Goal: Information Seeking & Learning: Learn about a topic

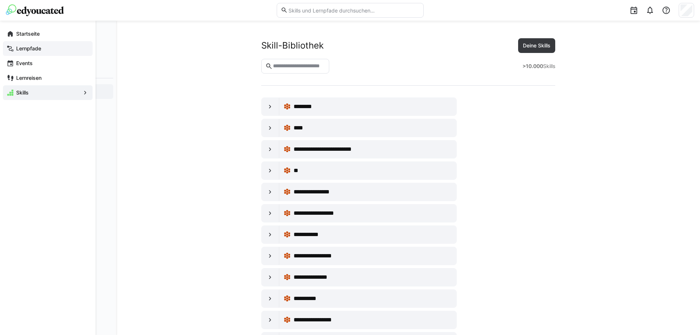
click at [0, 0] on app-navigation-label "Lernpfade" at bounding box center [0, 0] width 0 height 0
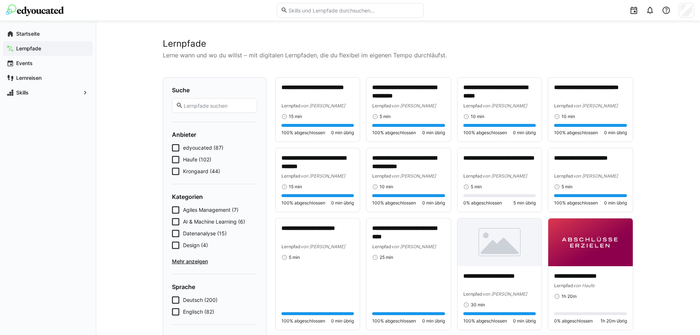
click at [39, 12] on img at bounding box center [35, 10] width 58 height 12
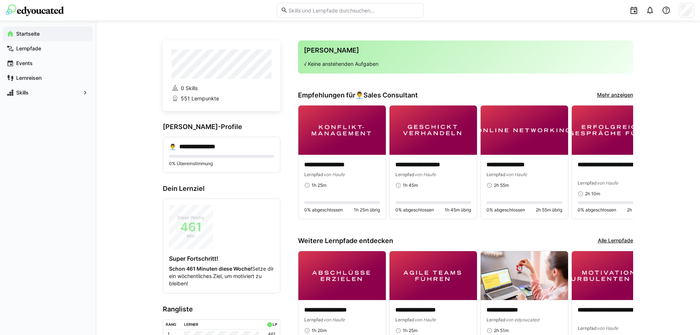
click at [607, 91] on link "Mehr anzeigen" at bounding box center [615, 95] width 36 height 8
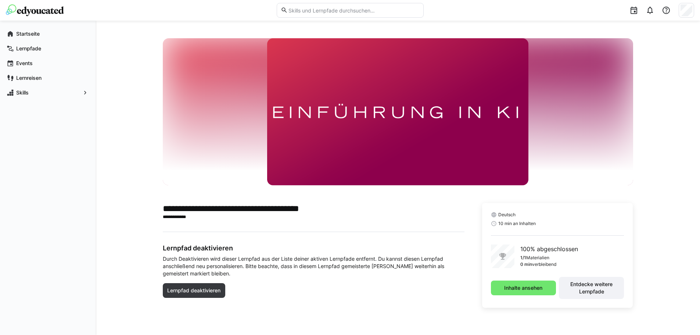
click at [533, 296] on div "Inhalte ansehen Entdecke weitere Lernpfade" at bounding box center [557, 288] width 133 height 22
click at [533, 288] on span "Inhalte ansehen" at bounding box center [523, 287] width 40 height 7
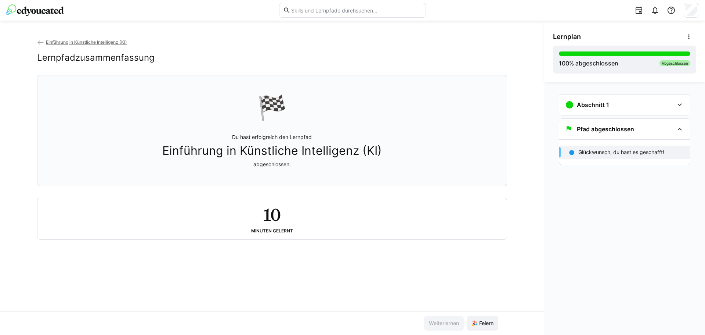
click at [92, 40] on span "Einführung in Künstliche Intelligenz (KI)" at bounding box center [86, 42] width 81 height 6
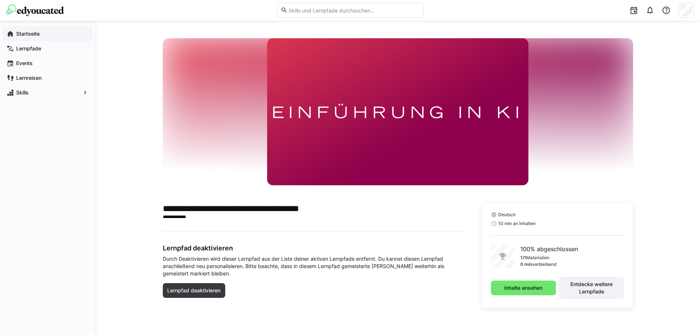
click at [0, 0] on app-navigation-label "Startseite" at bounding box center [0, 0] width 0 height 0
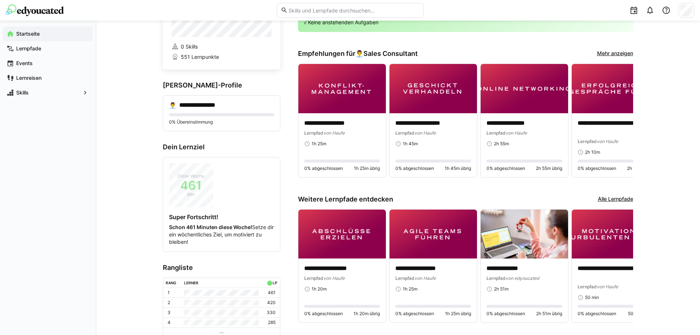
scroll to position [6, 0]
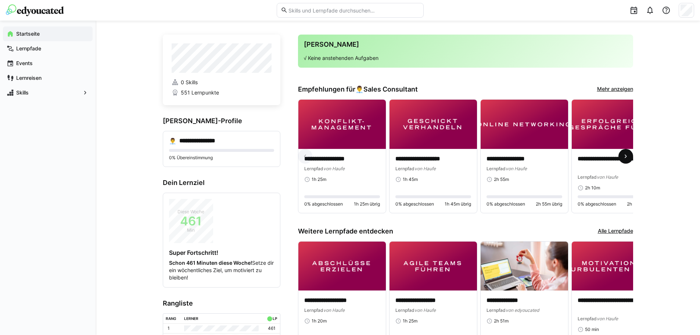
click at [626, 158] on eds-icon at bounding box center [625, 155] width 7 height 7
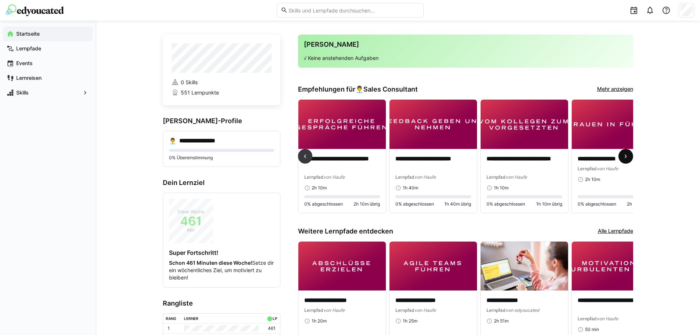
click at [626, 158] on eds-icon at bounding box center [625, 155] width 7 height 7
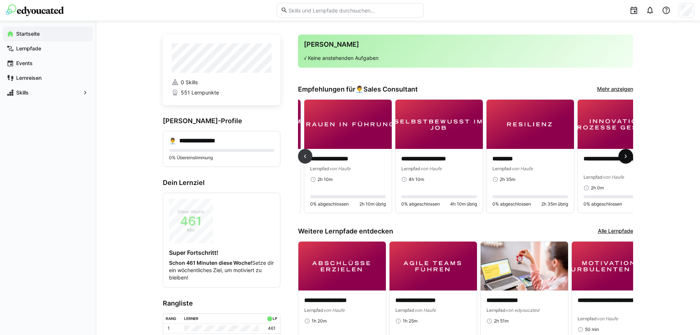
scroll to position [0, 547]
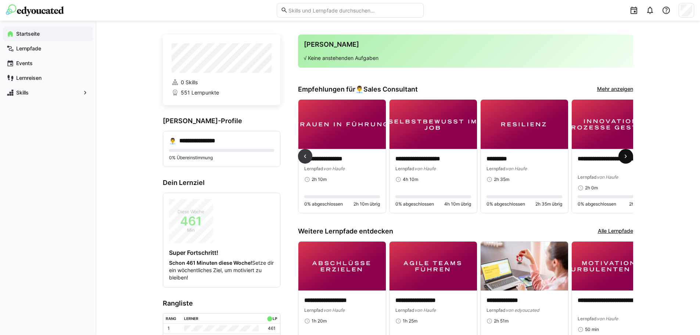
click at [626, 157] on eds-icon at bounding box center [625, 155] width 7 height 7
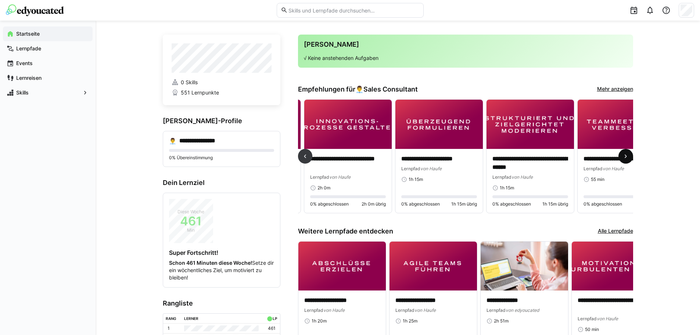
scroll to position [0, 820]
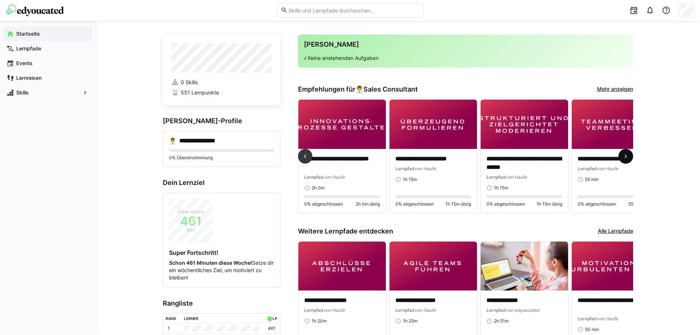
click at [626, 157] on eds-icon at bounding box center [625, 155] width 7 height 7
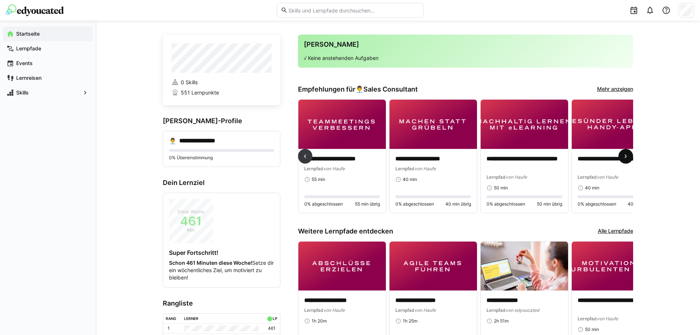
click at [626, 157] on eds-icon at bounding box center [625, 155] width 7 height 7
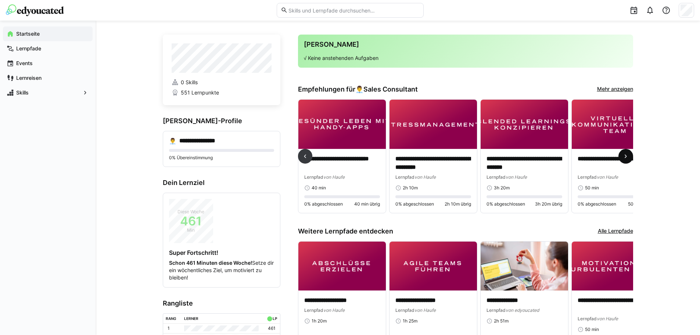
click at [626, 157] on eds-icon at bounding box center [625, 155] width 7 height 7
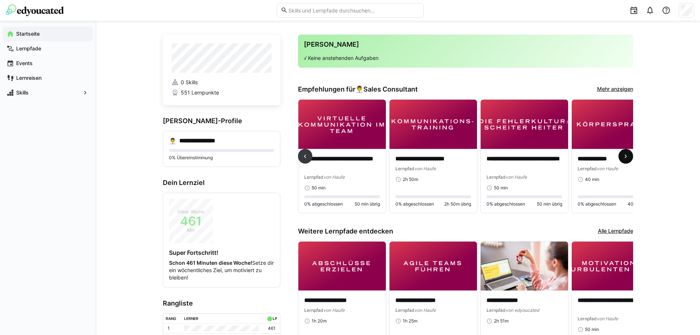
click at [626, 157] on eds-icon at bounding box center [625, 155] width 7 height 7
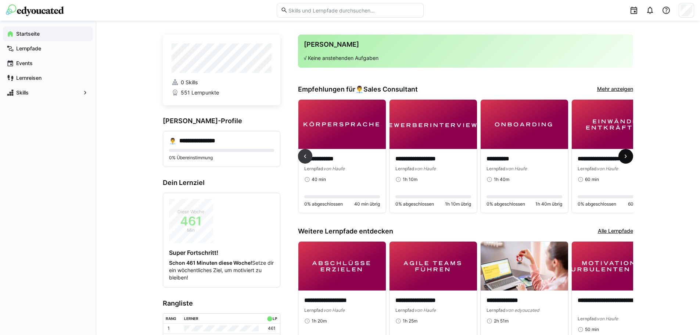
click at [626, 157] on eds-icon at bounding box center [625, 155] width 7 height 7
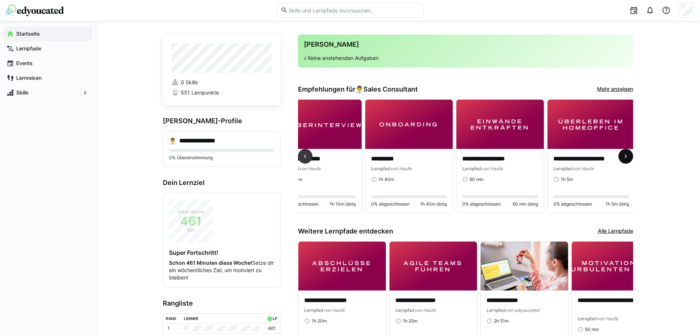
scroll to position [0, 2031]
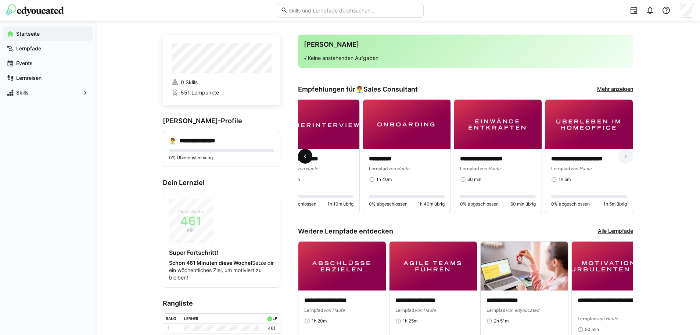
click at [303, 159] on eds-icon at bounding box center [304, 155] width 7 height 7
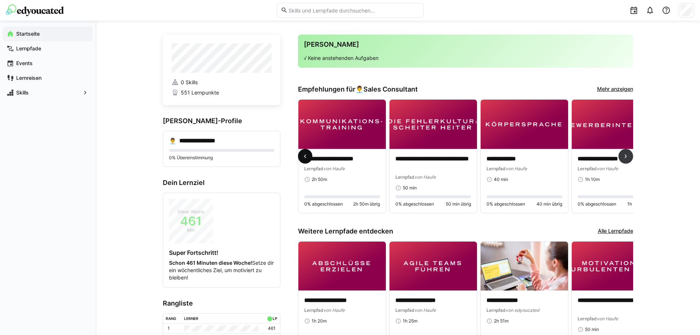
click at [303, 159] on eds-icon at bounding box center [304, 155] width 7 height 7
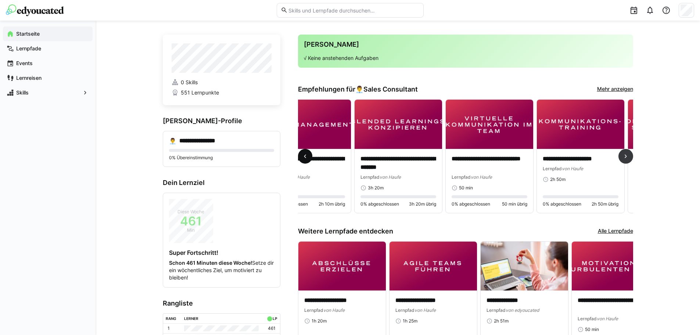
scroll to position [0, 1458]
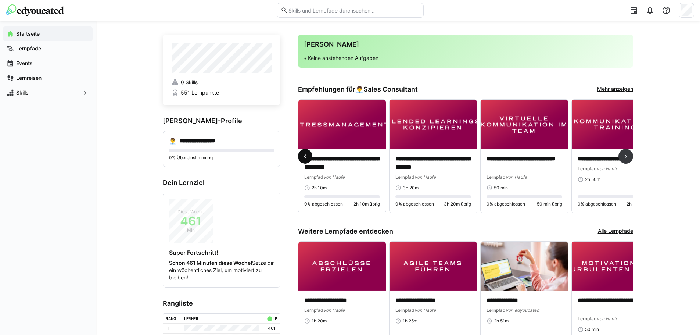
click at [303, 159] on eds-icon at bounding box center [304, 155] width 7 height 7
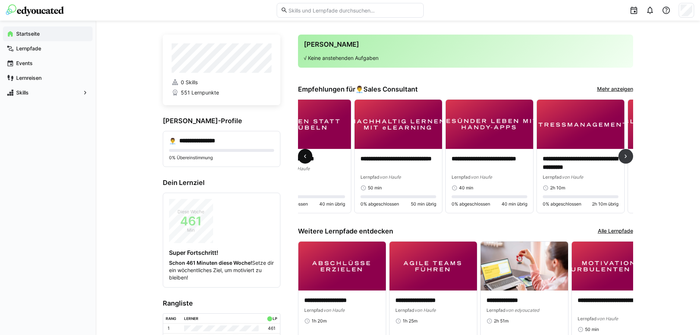
scroll to position [0, 1184]
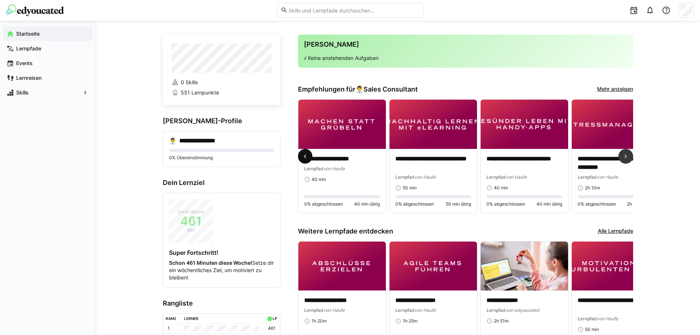
click at [303, 159] on eds-icon at bounding box center [304, 155] width 7 height 7
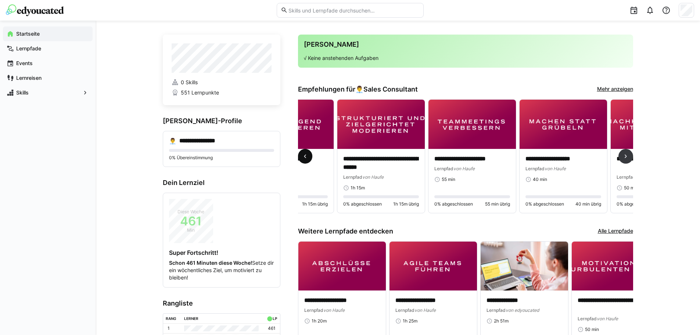
scroll to position [0, 911]
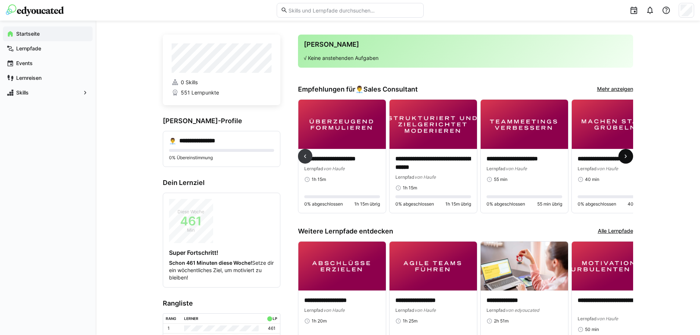
click at [625, 154] on span at bounding box center [625, 156] width 15 height 15
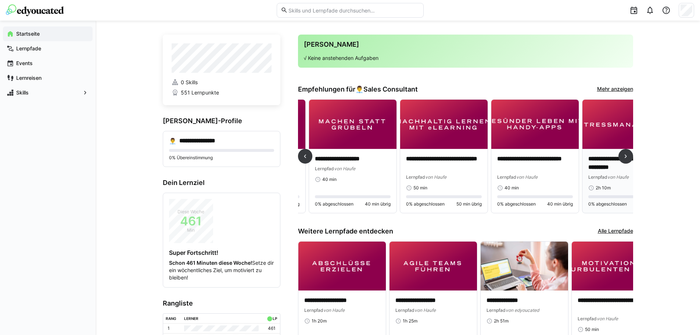
scroll to position [0, 1184]
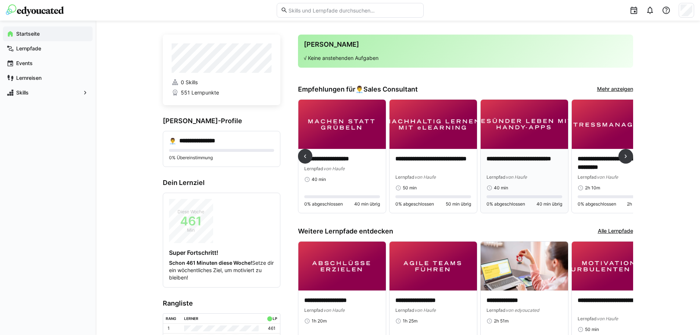
click at [548, 154] on div "**********" at bounding box center [524, 181] width 87 height 64
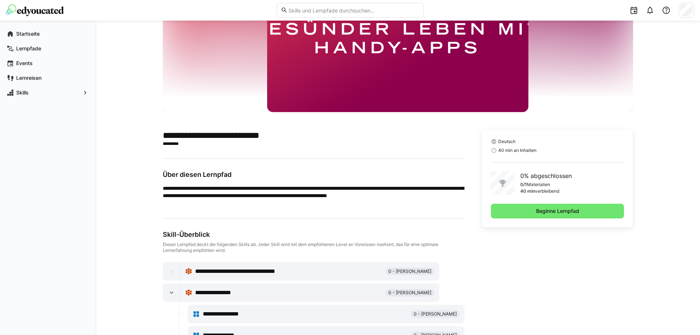
scroll to position [73, 0]
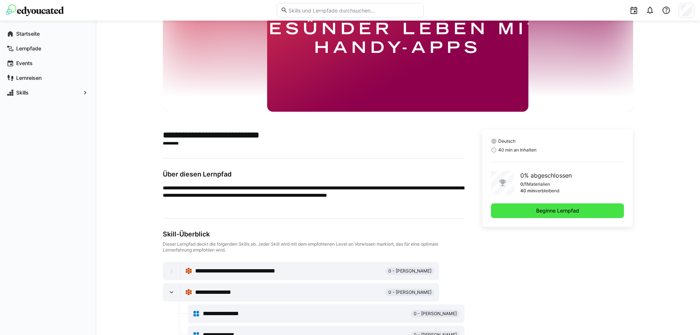
click at [553, 215] on span "Beginne Lernpfad" at bounding box center [557, 210] width 133 height 15
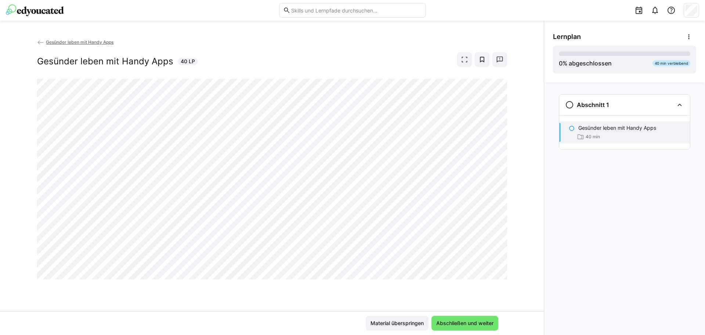
click at [64, 44] on span "Gesünder leben mit Handy Apps" at bounding box center [80, 42] width 68 height 6
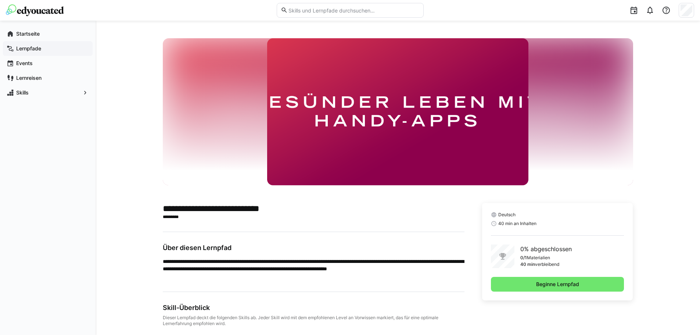
click at [0, 0] on app-navigation-label "Lernpfade" at bounding box center [0, 0] width 0 height 0
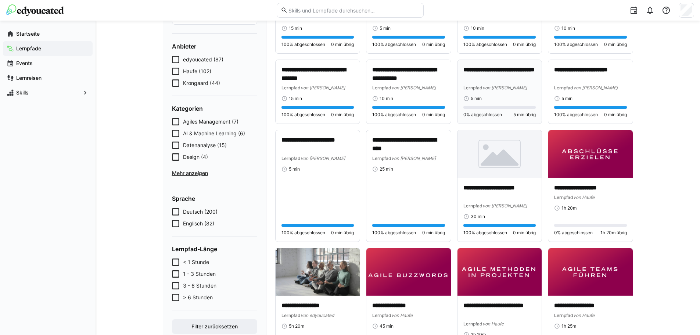
scroll to position [37, 0]
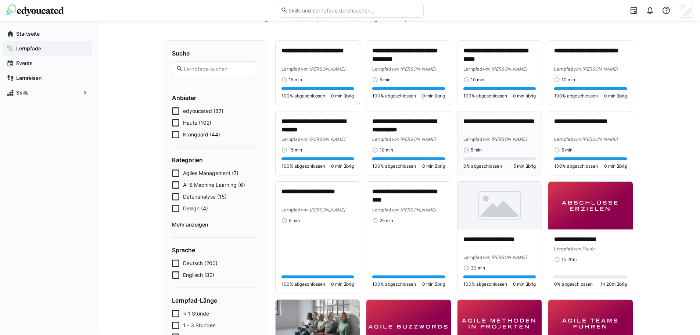
click at [482, 133] on p "**********" at bounding box center [499, 125] width 73 height 17
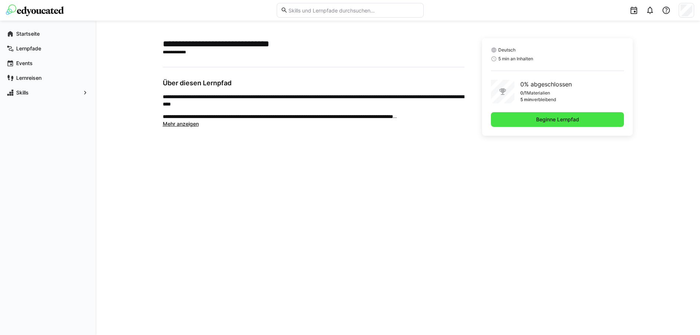
click at [545, 117] on span "Beginne Lernpfad" at bounding box center [557, 119] width 45 height 7
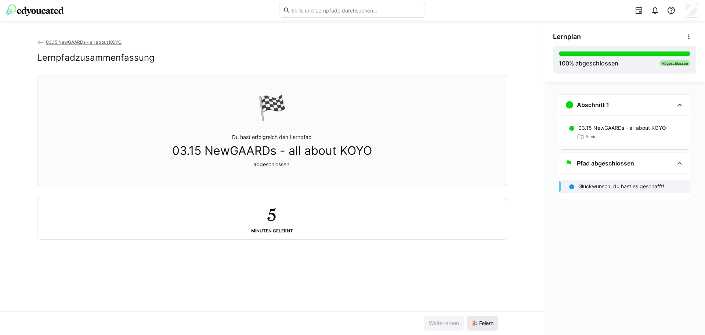
click at [477, 326] on span "🎉 Feiern" at bounding box center [483, 322] width 24 height 7
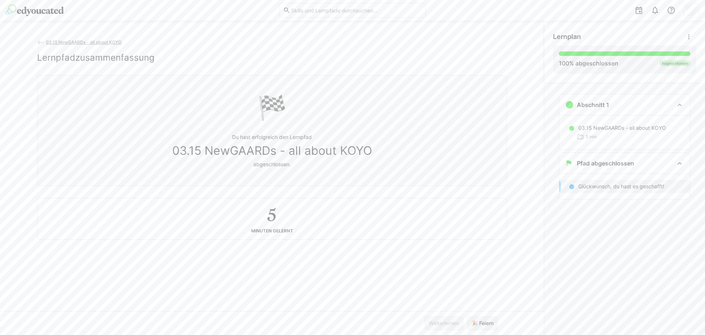
click at [98, 43] on span "03.15 NewGAARDs - all about KOYO" at bounding box center [84, 42] width 76 height 6
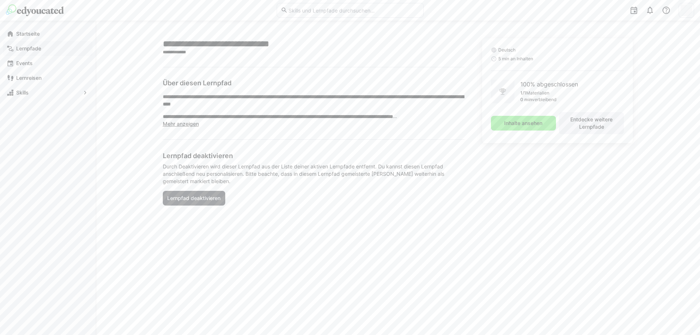
click at [47, 46] on span "Lernpfade" at bounding box center [52, 48] width 74 height 7
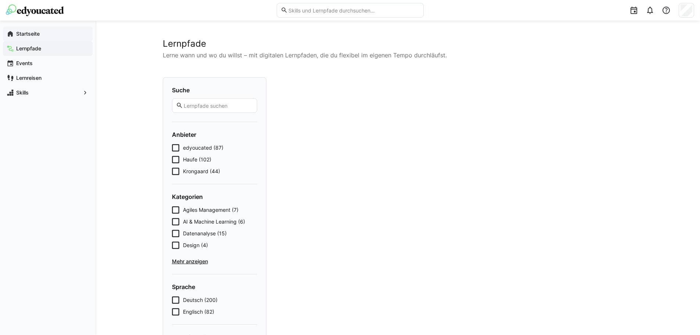
click at [46, 37] on div "Startseite" at bounding box center [48, 33] width 90 height 15
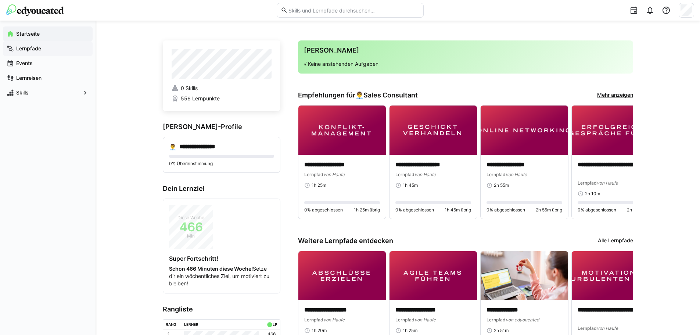
click at [57, 51] on span "Lernpfade" at bounding box center [52, 48] width 74 height 7
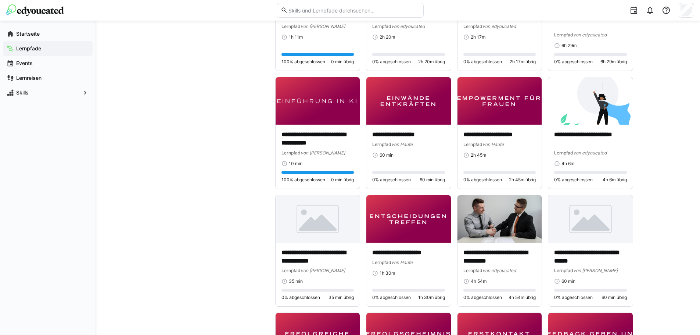
scroll to position [1816, 0]
